Goal: Task Accomplishment & Management: Manage account settings

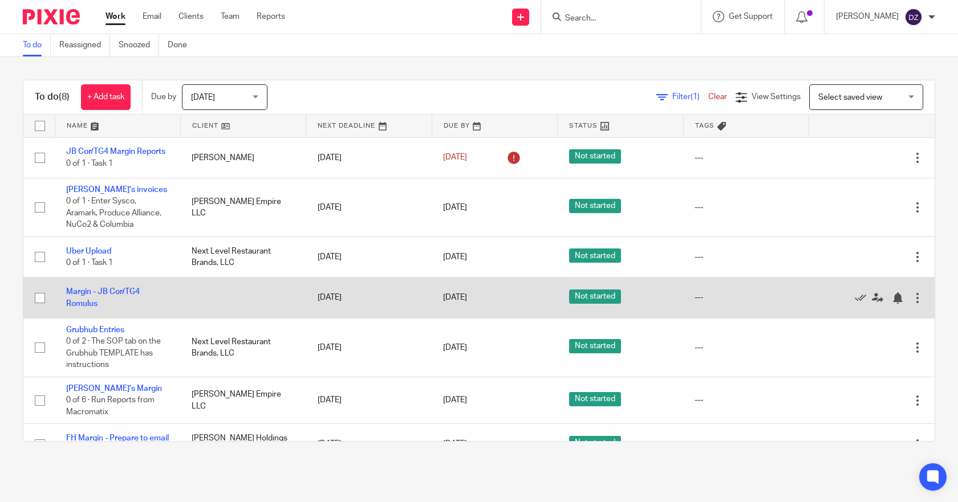
click at [912, 299] on div at bounding box center [917, 298] width 11 height 11
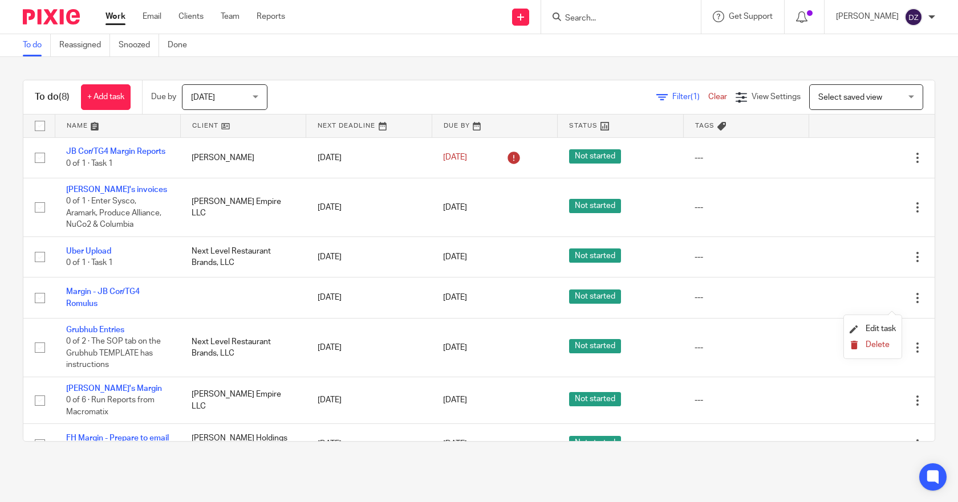
click at [878, 341] on span "Delete" at bounding box center [878, 345] width 24 height 8
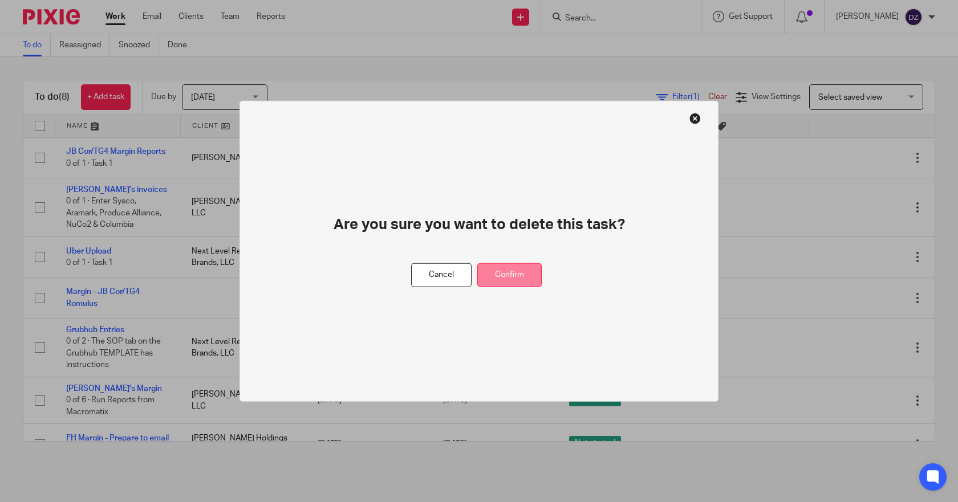
click at [534, 269] on button "Confirm" at bounding box center [509, 275] width 64 height 25
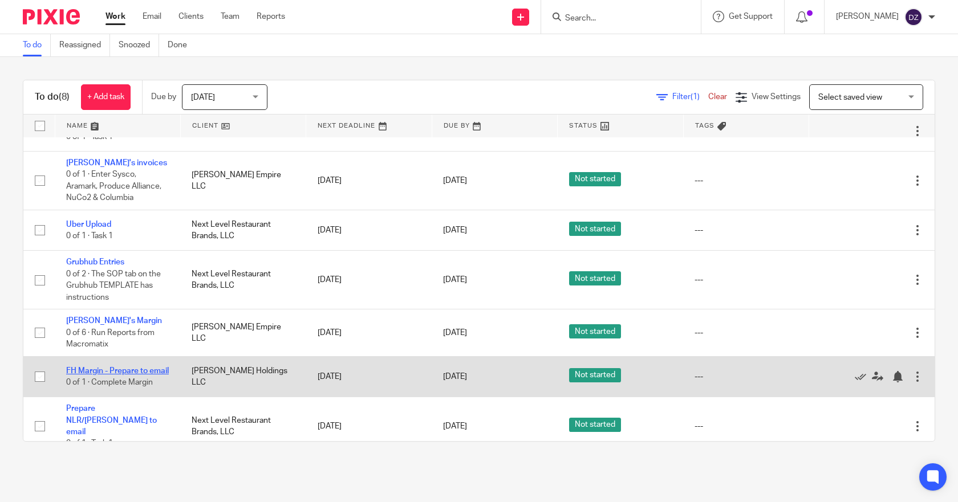
scroll to position [42, 0]
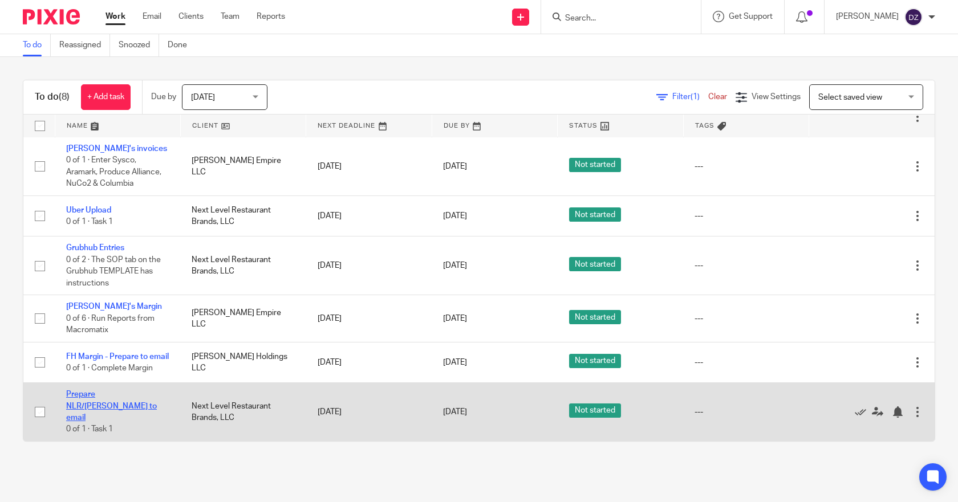
click at [124, 408] on link "Prepare NLR/[PERSON_NAME] to email" at bounding box center [111, 406] width 91 height 31
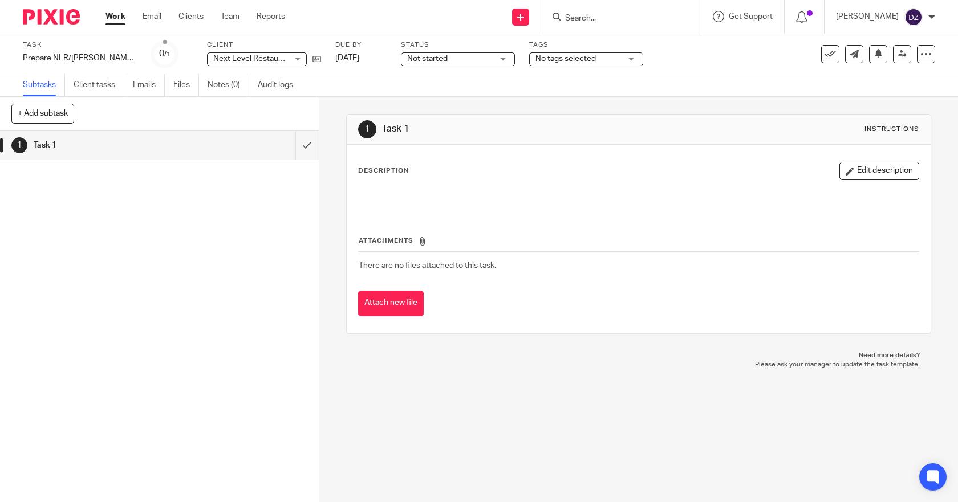
click at [144, 58] on div "Task Prepare NLR/Powell Margins to email Save Prepare NLR/Powell Margins to ema…" at bounding box center [403, 53] width 760 height 27
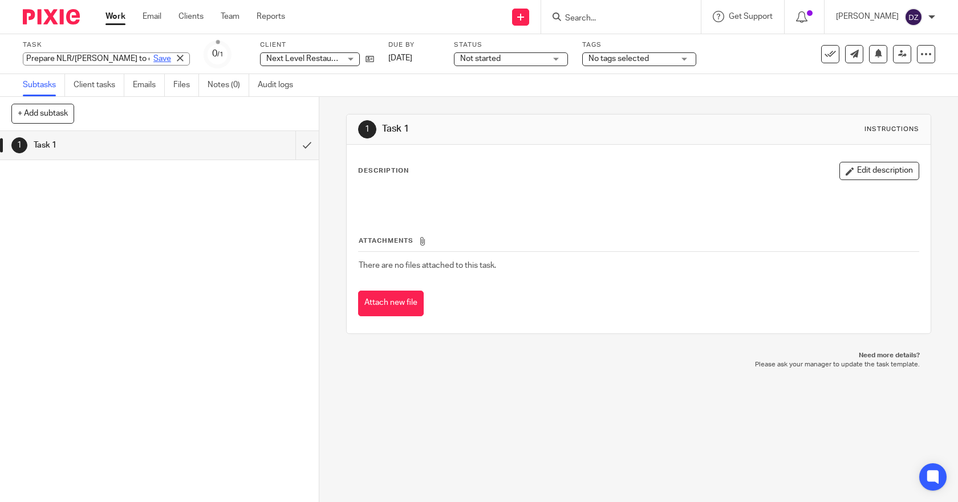
click at [137, 58] on div "Prepare NLR/Powell Margins to email Save Prepare NLR/Powell Margins to email" at bounding box center [106, 58] width 167 height 13
click at [55, 58] on input "Prepare NLR/[PERSON_NAME] to email" at bounding box center [106, 58] width 167 height 13
click at [98, 58] on input "NLR/Powell Margins to email" at bounding box center [106, 58] width 167 height 13
type input "NLR/Powell Margins Prepare to email"
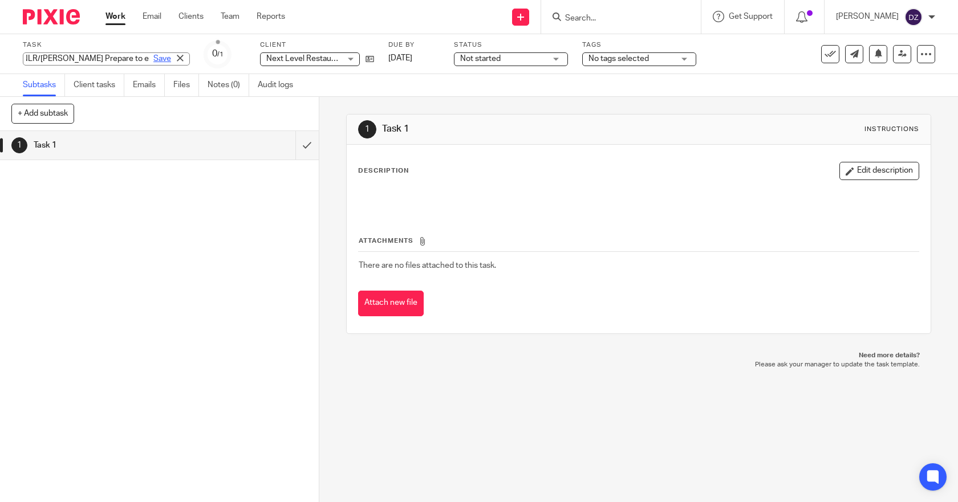
scroll to position [0, 0]
click at [153, 60] on link "Save" at bounding box center [162, 58] width 18 height 11
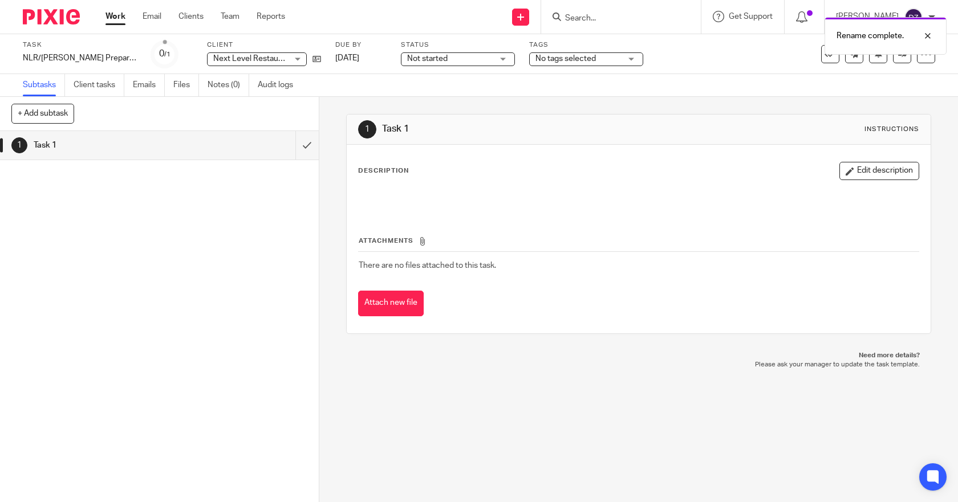
click at [113, 17] on link "Work" at bounding box center [116, 16] width 20 height 11
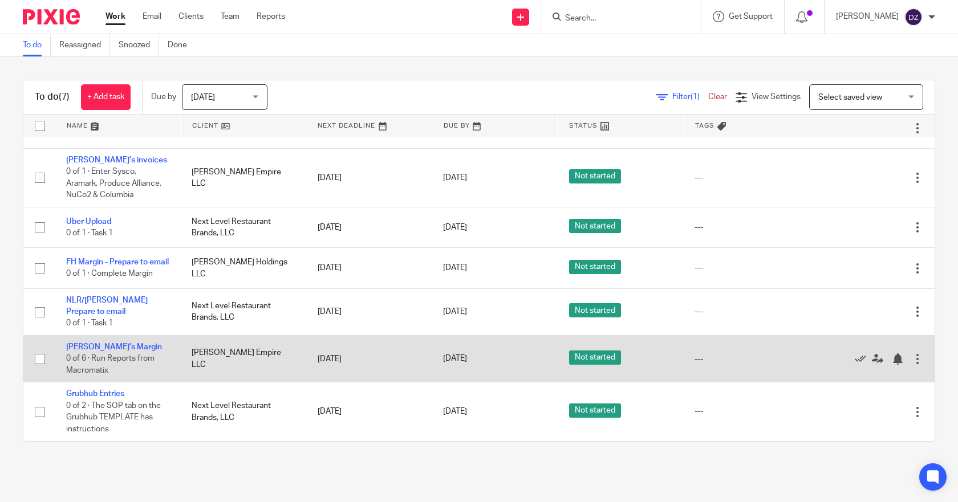
scroll to position [42, 0]
